Goal: Task Accomplishment & Management: Complete application form

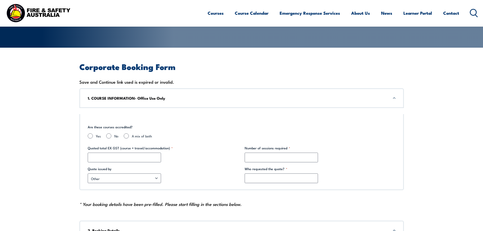
scroll to position [127, 0]
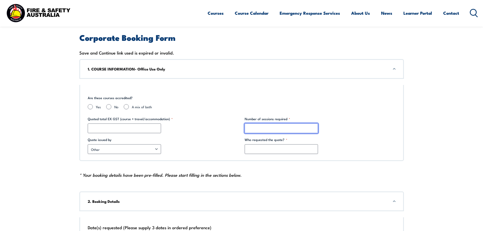
click at [267, 131] on input "Number of sessions required *" at bounding box center [281, 129] width 73 height 10
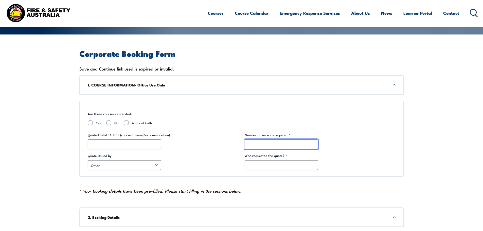
scroll to position [101, 0]
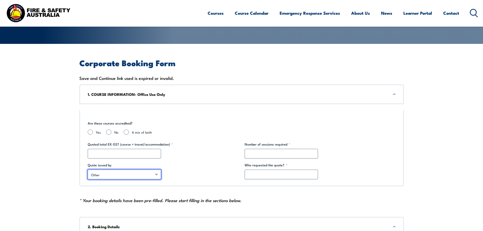
click at [122, 173] on select "Other [PERSON_NAME] [PERSON_NAME] [PERSON_NAME] [PERSON_NAME] [PERSON_NAME] [PE…" at bounding box center [124, 175] width 73 height 10
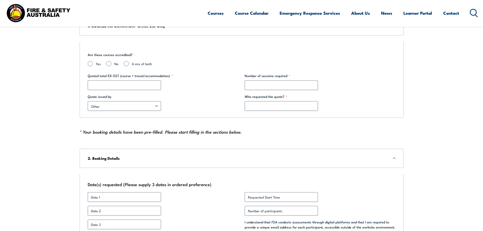
scroll to position [254, 0]
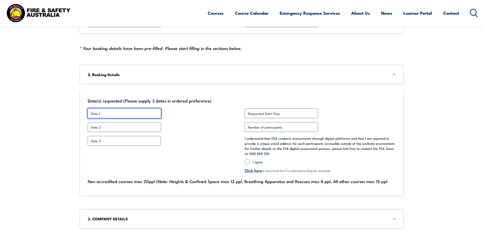
click at [110, 114] on input "Date 1 *" at bounding box center [124, 114] width 73 height 10
type input "[DATE]"
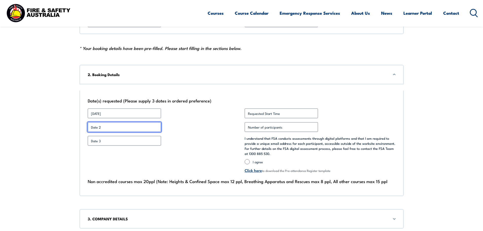
click at [108, 125] on input "Date 2 *" at bounding box center [124, 127] width 73 height 10
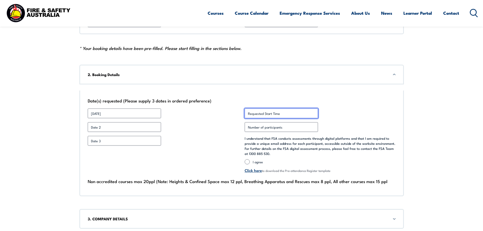
click at [280, 112] on input "Requested Start Time *" at bounding box center [281, 114] width 73 height 10
type input "8.30am"
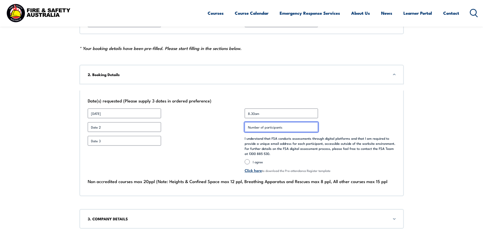
click at [272, 130] on input "Number of participants *" at bounding box center [281, 127] width 73 height 10
type input "15"
click at [248, 161] on input "I agree" at bounding box center [247, 161] width 5 height 5
radio input "true"
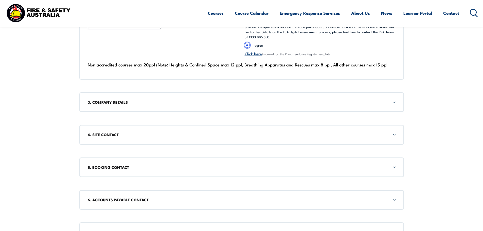
scroll to position [406, 0]
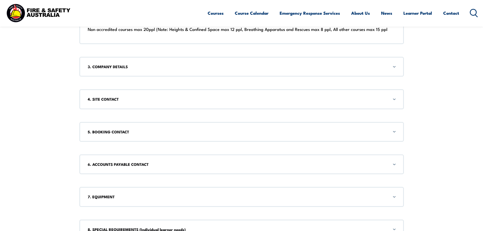
click at [115, 67] on h3 "3. COMPANY DETAILS" at bounding box center [242, 67] width 308 height 6
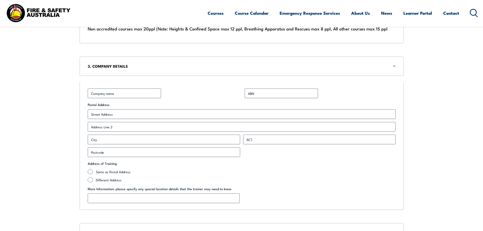
scroll to position [412, 0]
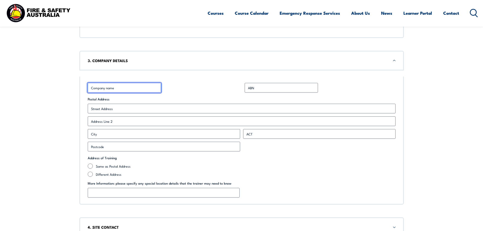
click at [110, 88] on input "Business Name *" at bounding box center [124, 88] width 73 height 10
type input "[GEOGRAPHIC_DATA]"
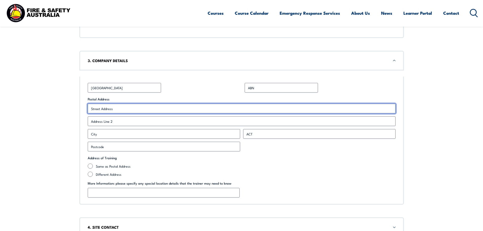
type input "[STREET_ADDRESS]"
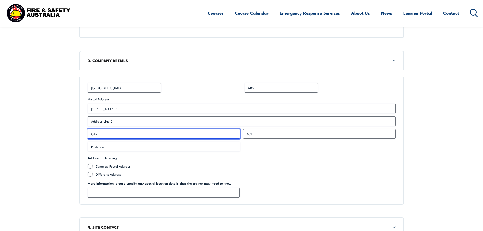
type input "Summer Hill"
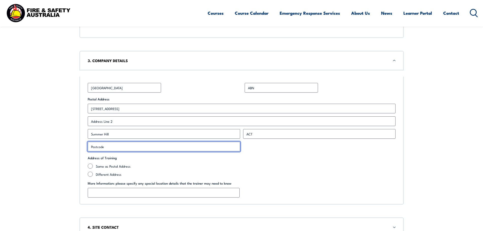
type input "2130"
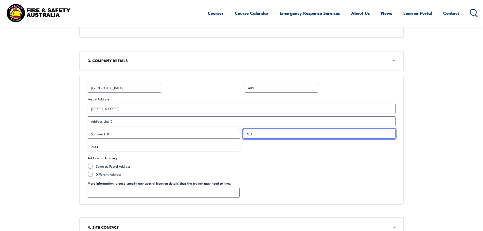
click at [257, 132] on input "ACT" at bounding box center [319, 134] width 152 height 10
type input "A"
type input "[GEOGRAPHIC_DATA]"
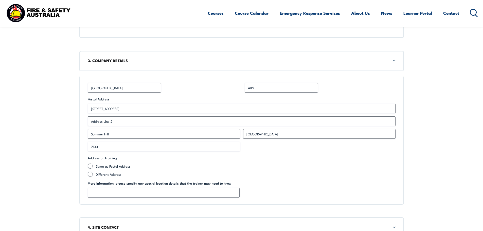
click at [365, 95] on div "Business Name * [GEOGRAPHIC_DATA] ABN * Postal Address [STREET_ADDRESS] Address…" at bounding box center [241, 141] width 325 height 128
click at [122, 168] on label "Same as Postal Address" at bounding box center [246, 166] width 300 height 5
click at [93, 168] on input "Same as Postal Address" at bounding box center [90, 166] width 5 height 5
radio input "true"
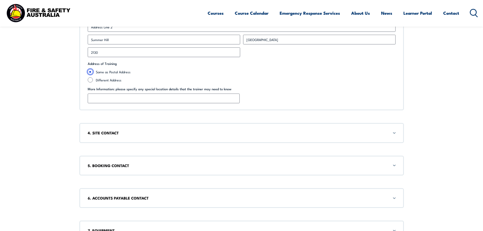
scroll to position [513, 0]
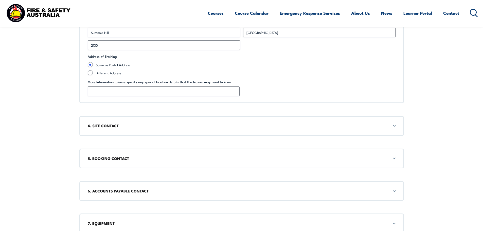
click at [396, 125] on div "4. SITE CONTACT" at bounding box center [241, 126] width 325 height 20
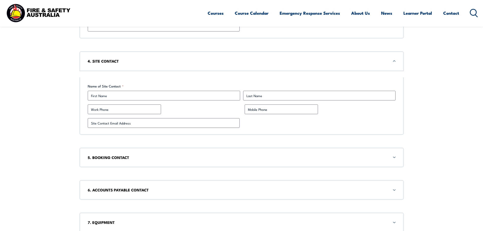
scroll to position [578, 0]
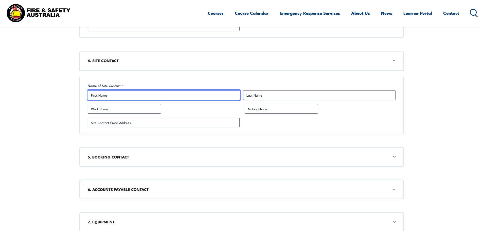
click at [124, 96] on input "First" at bounding box center [164, 95] width 152 height 10
type input "[PERSON_NAME]"
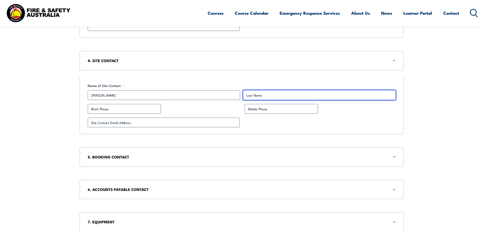
click at [262, 94] on input "Last" at bounding box center [319, 95] width 152 height 10
type input "[PERSON_NAME]"
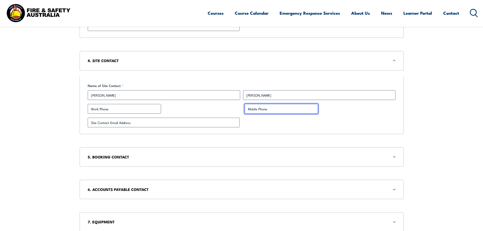
click at [257, 106] on input "Mobile Phone" at bounding box center [281, 109] width 73 height 10
type input "0414755030"
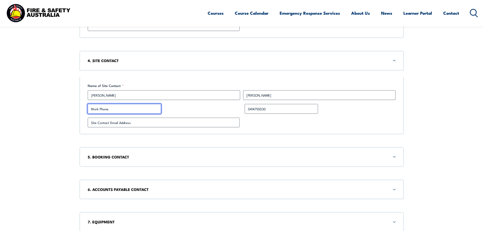
type input "0414755030"
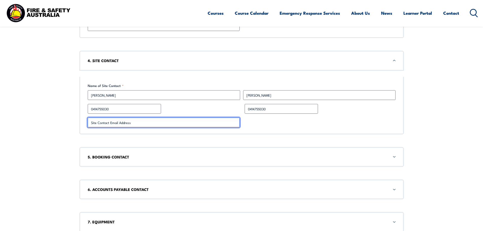
click at [138, 126] on input "Site Contact Email Address *" at bounding box center [164, 123] width 152 height 10
type input "[EMAIL_ADDRESS][DOMAIN_NAME]"
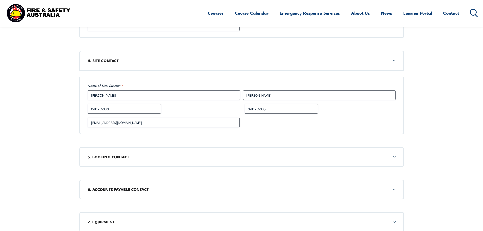
type input "[STREET_ADDRESS]"
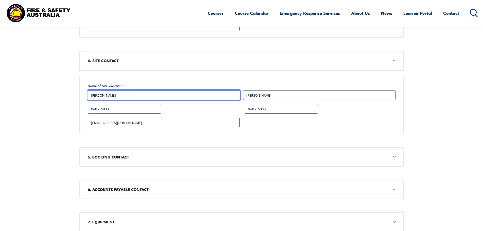
drag, startPoint x: 103, startPoint y: 94, endPoint x: 0, endPoint y: 84, distance: 103.9
click at [0, 86] on section "Corporate Booking Form Save and Continue link used is expired or invalid. 1. CO…" at bounding box center [241, 16] width 483 height 899
type input "B"
type input "[PERSON_NAME]"
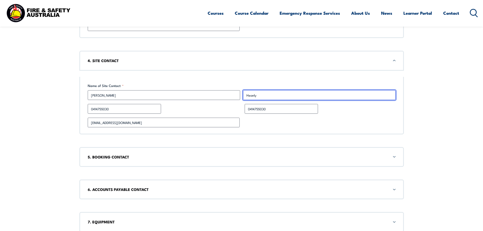
type input "Heanly"
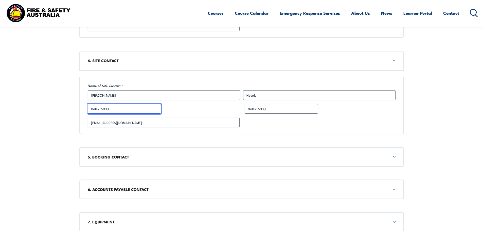
click at [123, 105] on input "0414755030" at bounding box center [124, 109] width 73 height 10
type input "0"
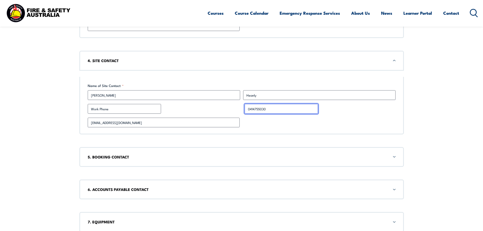
drag, startPoint x: 274, startPoint y: 108, endPoint x: 0, endPoint y: 106, distance: 273.7
click at [0, 106] on section "Corporate Booking Form Save and Continue link used is expired or invalid. 1. CO…" at bounding box center [241, 16] width 483 height 899
type input "04407886617"
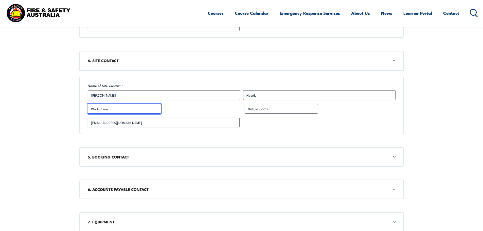
click at [109, 106] on input "Work Phone" at bounding box center [124, 109] width 73 height 10
type input "95816065"
click at [139, 155] on h3 "5. BOOKING CONTACT" at bounding box center [242, 157] width 308 height 6
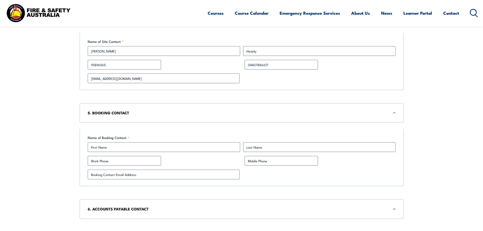
scroll to position [675, 0]
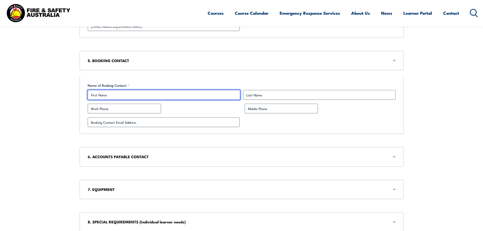
click at [116, 96] on input "First" at bounding box center [164, 95] width 152 height 10
type input "[PERSON_NAME]"
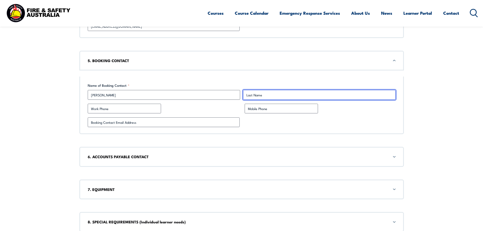
type input "[PERSON_NAME]"
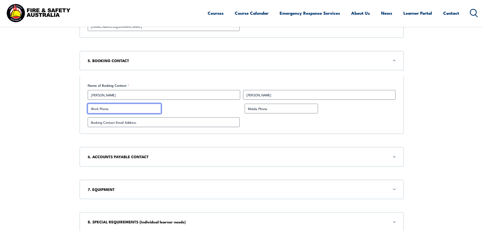
type input "0410456014"
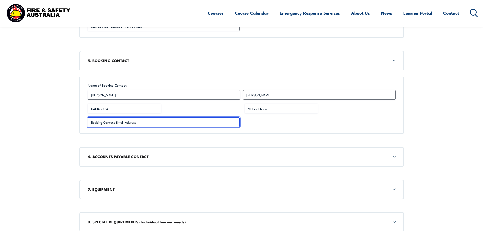
type input "[EMAIL_ADDRESS][DOMAIN_NAME]"
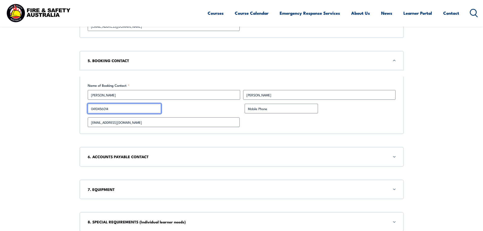
drag, startPoint x: 113, startPoint y: 107, endPoint x: 0, endPoint y: 103, distance: 113.2
type input "95816095"
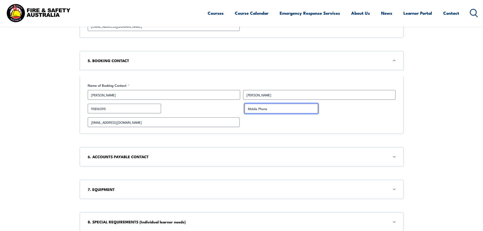
click at [289, 106] on input "Mobile Phone" at bounding box center [281, 109] width 73 height 10
type input "0414755030"
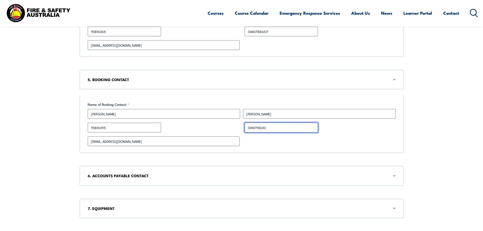
scroll to position [624, 0]
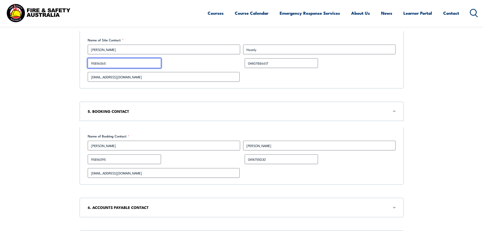
click at [90, 63] on input "95816065" at bounding box center [124, 63] width 73 height 10
click at [102, 63] on input "02 95816065" at bounding box center [124, 63] width 73 height 10
type input "02 9581 6065"
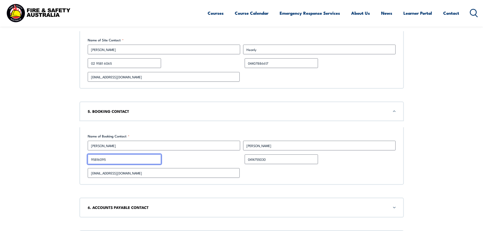
click at [91, 161] on input "95816095" at bounding box center [124, 159] width 73 height 10
click at [103, 160] on input "02 95816095" at bounding box center [124, 159] width 73 height 10
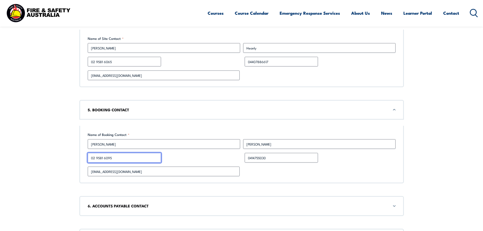
scroll to position [700, 0]
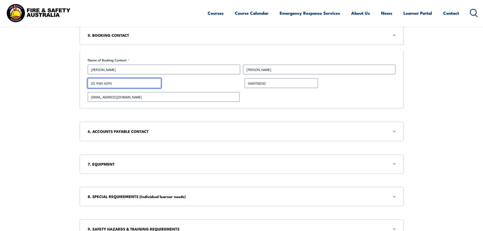
type input "02 9581 6095"
click at [131, 130] on h3 "6. ACCOUNTS PAYABLE CONTACT" at bounding box center [242, 132] width 308 height 6
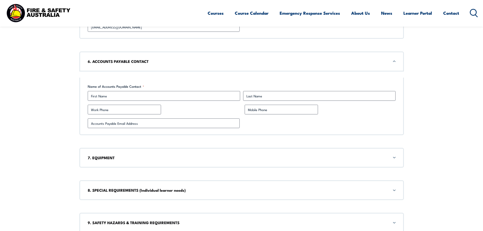
scroll to position [771, 0]
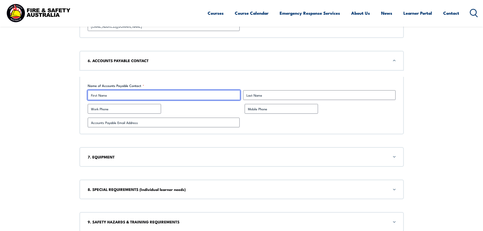
click at [115, 99] on input "First" at bounding box center [164, 95] width 152 height 10
click at [115, 99] on input "[PERSON_NAME]" at bounding box center [164, 95] width 152 height 10
type input "Liisa"
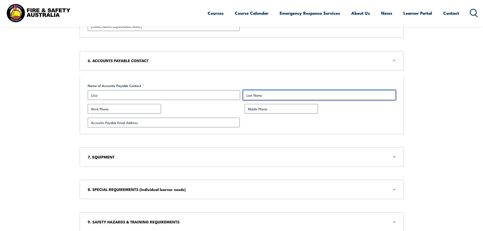
click at [250, 94] on input "Last" at bounding box center [319, 95] width 152 height 10
type input "[PERSON_NAME]"
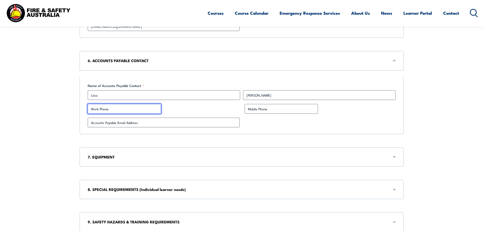
click at [150, 108] on input "Work Phone" at bounding box center [124, 109] width 73 height 10
type input "02 9581 6024"
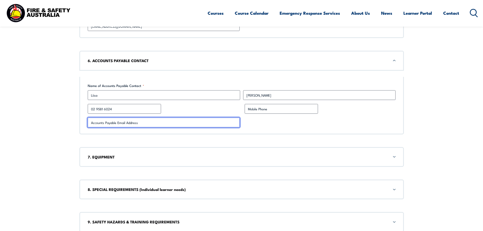
click at [141, 125] on input "Accounts Payable Email Address *" at bounding box center [164, 123] width 152 height 10
click at [120, 121] on input "Accounts Payable Email Address *" at bounding box center [164, 123] width 152 height 10
type input "[EMAIL_ADDRESS][DOMAIN_NAME]"
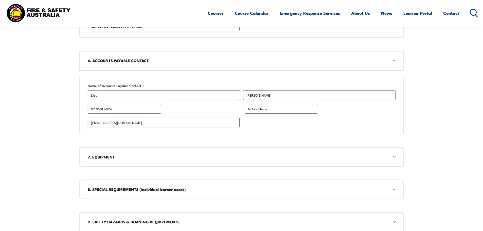
click at [102, 155] on h3 "7. EQUIPMENT" at bounding box center [242, 157] width 308 height 6
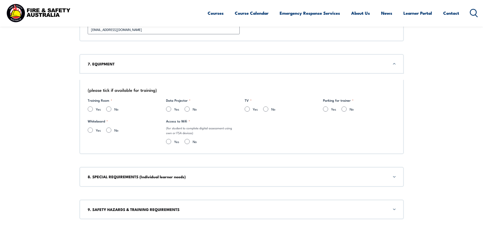
scroll to position [867, 0]
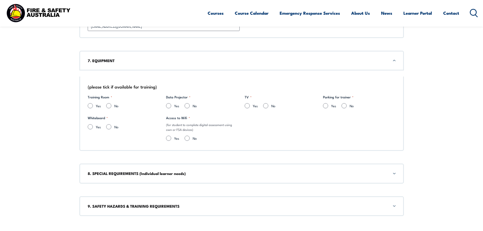
click at [330, 109] on div "Yes" at bounding box center [331, 107] width 17 height 8
click at [326, 108] on input "Yes" at bounding box center [325, 105] width 5 height 5
radio input "true"
click at [247, 107] on input "Yes" at bounding box center [247, 105] width 5 height 5
radio input "true"
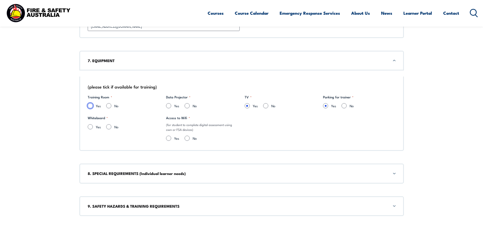
click at [92, 104] on input "Yes" at bounding box center [90, 105] width 5 height 5
radio input "true"
click at [171, 105] on input "Yes" at bounding box center [168, 105] width 5 height 5
radio input "true"
click at [169, 138] on input "Yes" at bounding box center [168, 138] width 5 height 5
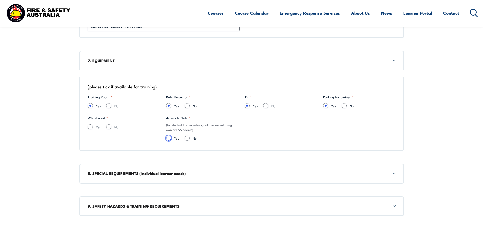
radio input "true"
click at [93, 127] on input "Yes" at bounding box center [90, 126] width 5 height 5
radio input "true"
